Goal: Transaction & Acquisition: Purchase product/service

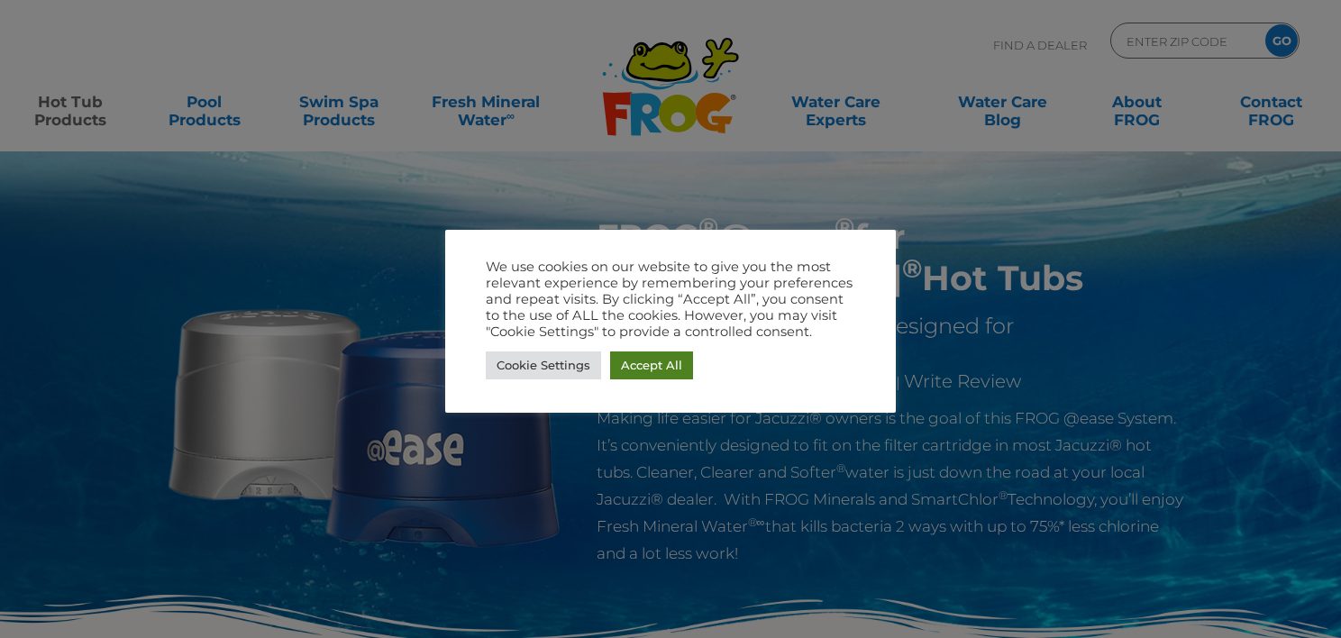
click at [668, 370] on link "Accept All" at bounding box center [651, 365] width 83 height 28
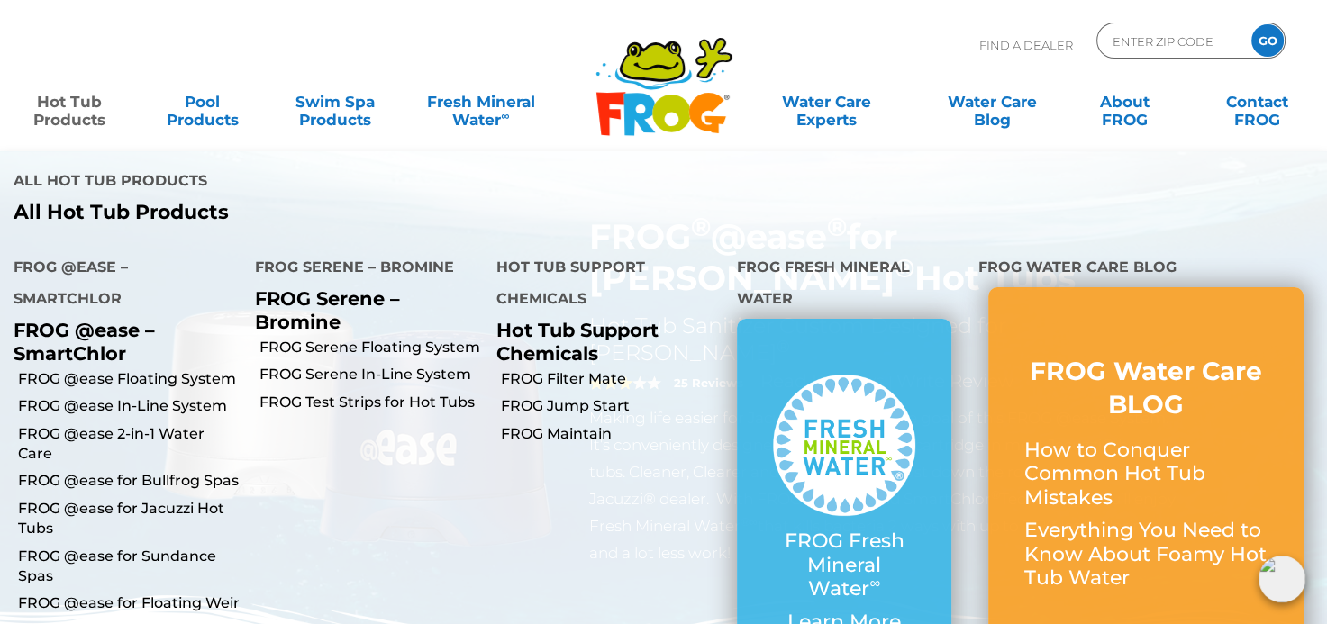
click at [83, 115] on link "Hot Tub Products" at bounding box center [70, 102] width 104 height 36
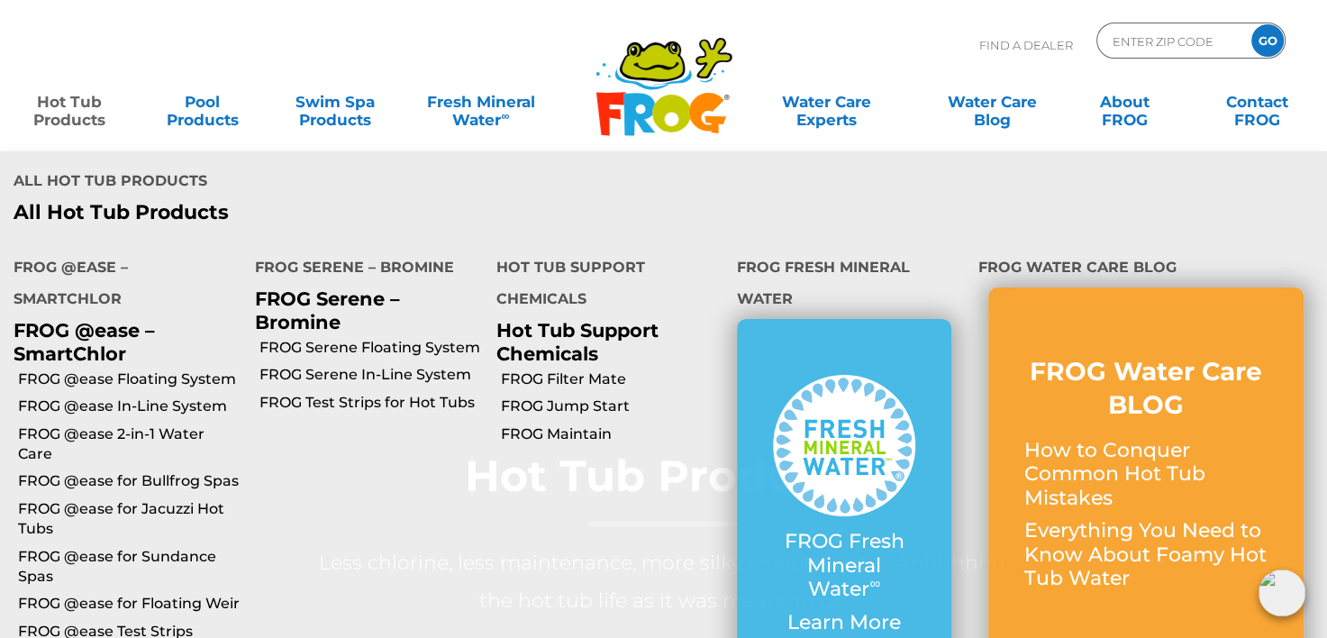
click at [607, 300] on h4 "Hot Tub Support Chemicals" at bounding box center [603, 285] width 214 height 68
click at [155, 381] on link "FROG @ease Floating System" at bounding box center [129, 379] width 223 height 20
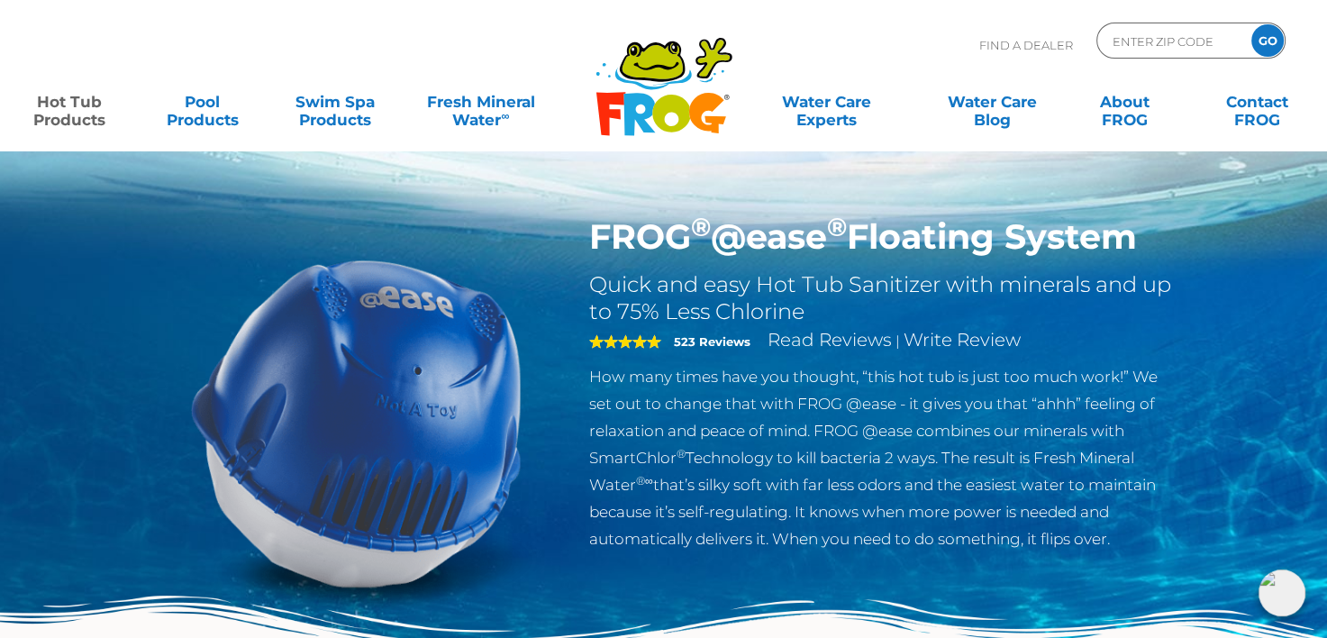
click at [201, 292] on img at bounding box center [356, 422] width 413 height 413
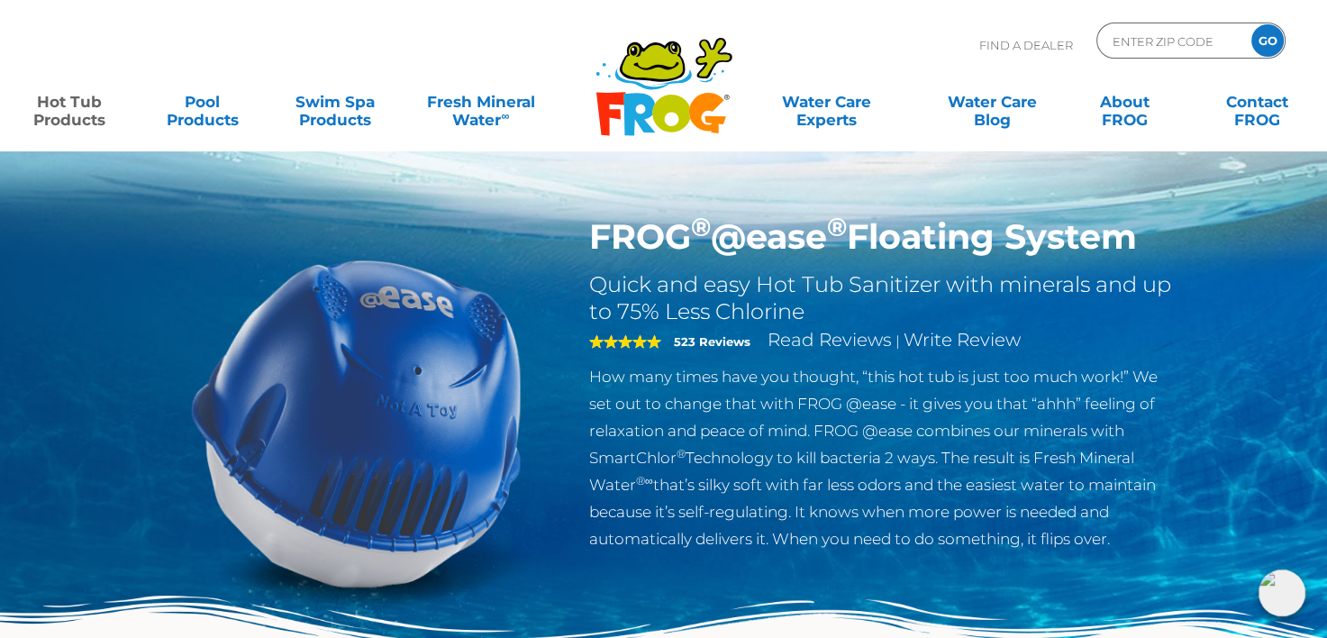
click at [201, 292] on img at bounding box center [356, 422] width 413 height 413
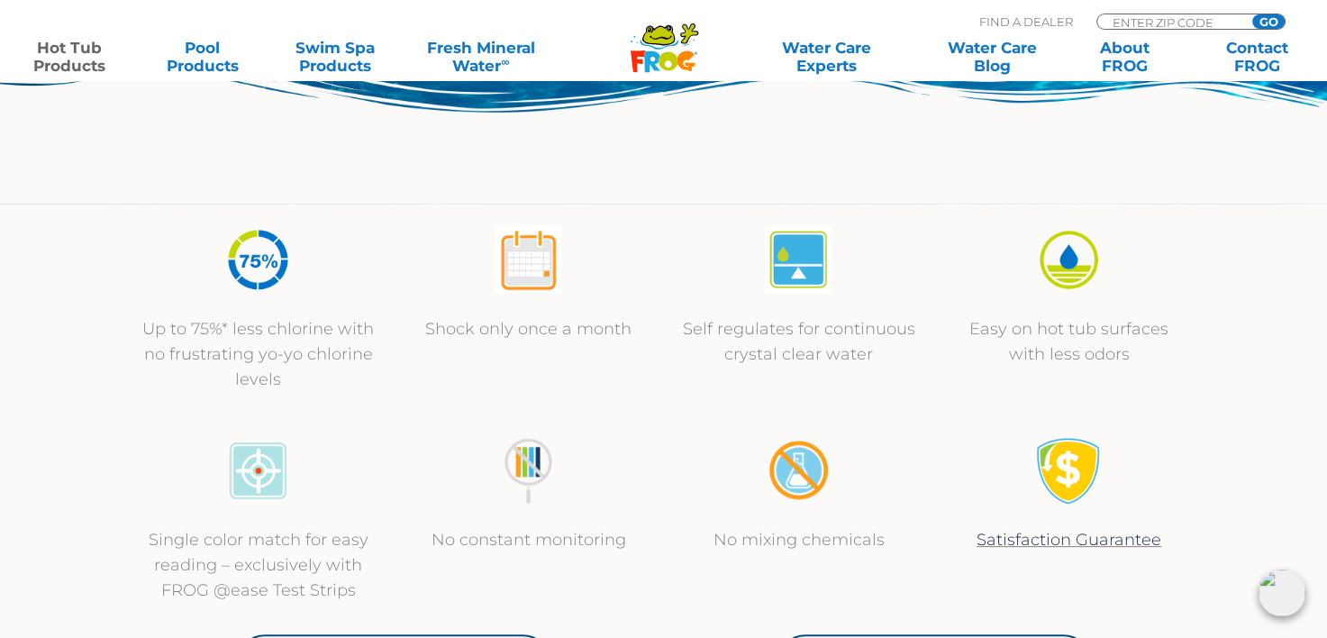
scroll to position [558, 0]
